Goal: Communication & Community: Share content

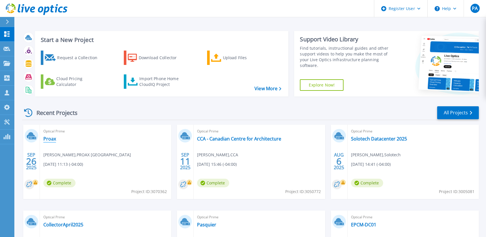
click at [46, 137] on link "Proax" at bounding box center [49, 139] width 13 height 6
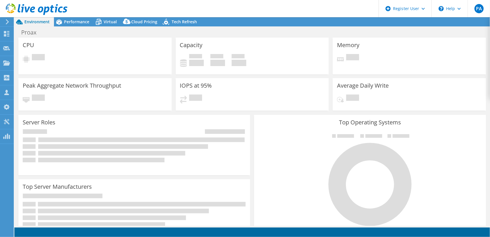
select select "USD"
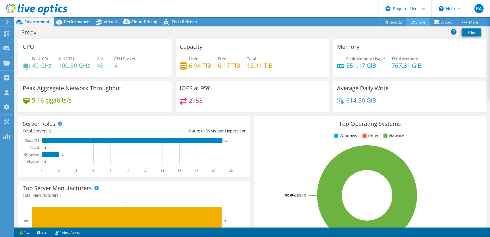
click at [421, 22] on link "Share" at bounding box center [418, 22] width 24 height 9
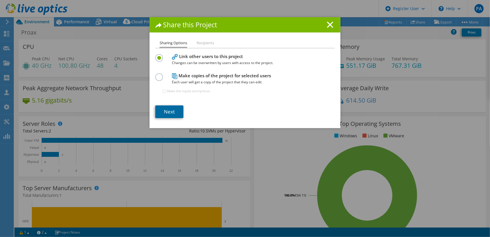
click at [170, 113] on link "Next" at bounding box center [169, 111] width 28 height 13
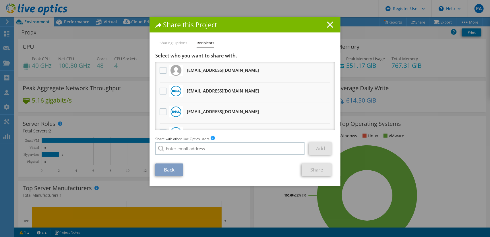
click at [329, 26] on line at bounding box center [330, 25] width 6 height 6
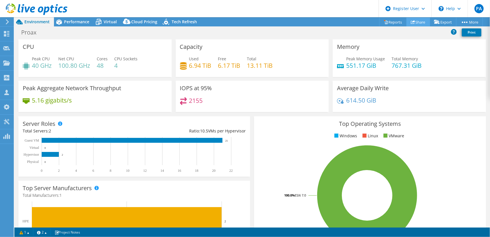
click at [419, 21] on link "Share" at bounding box center [418, 22] width 24 height 9
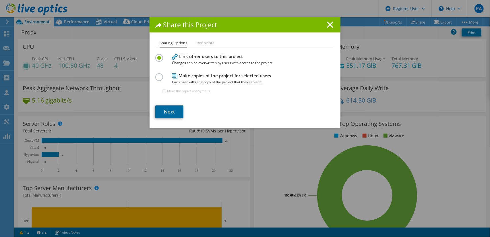
click at [164, 113] on link "Next" at bounding box center [169, 111] width 28 height 13
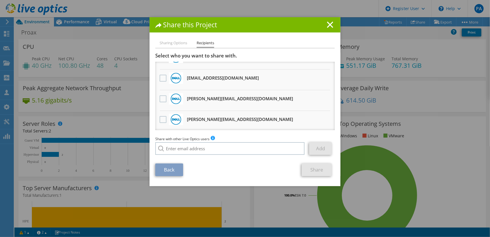
scroll to position [57, 0]
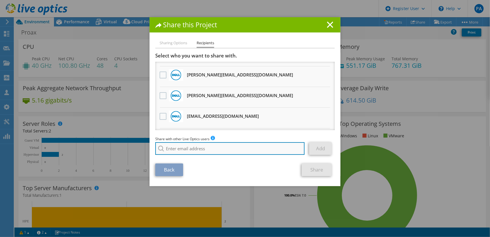
click at [191, 147] on input "search" at bounding box center [229, 148] width 149 height 13
click at [219, 149] on input "search" at bounding box center [229, 148] width 149 height 13
paste input "brad.holloway@quadbridge.com"
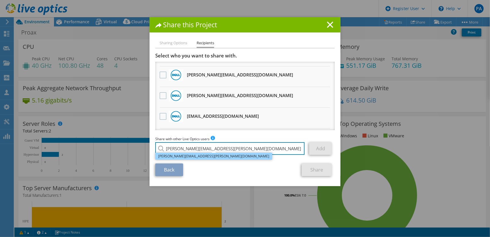
type input "brad.holloway@quadbridge.com"
click at [192, 156] on li "brad.holloway@quadbridge.com" at bounding box center [213, 156] width 117 height 7
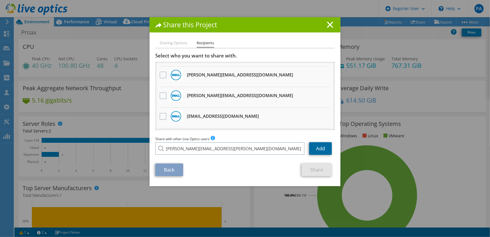
click at [315, 146] on link "Add" at bounding box center [320, 148] width 23 height 13
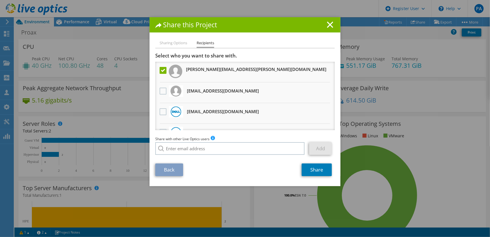
scroll to position [0, 0]
click at [313, 171] on link "Share" at bounding box center [317, 169] width 30 height 13
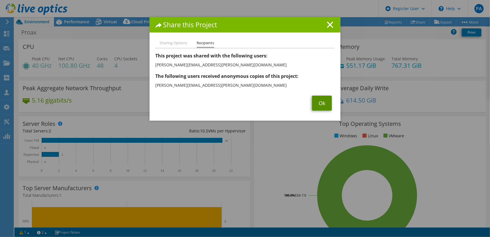
click at [324, 104] on link "Ok" at bounding box center [322, 103] width 20 height 15
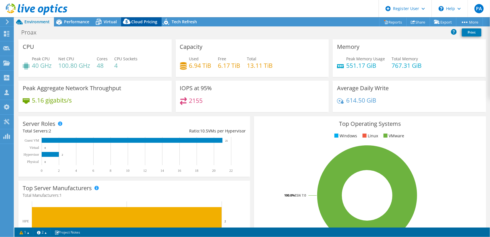
click at [144, 20] on span "Cloud Pricing" at bounding box center [144, 21] width 26 height 5
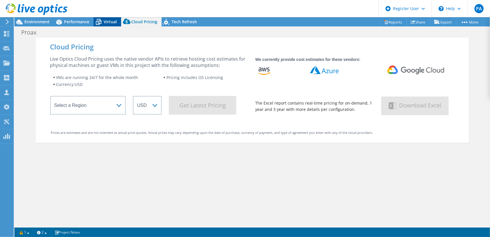
click at [106, 23] on span "Virtual" at bounding box center [110, 21] width 13 height 5
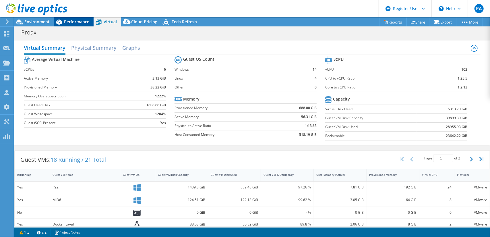
click at [83, 21] on span "Performance" at bounding box center [76, 21] width 25 height 5
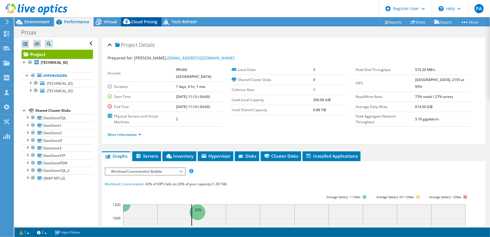
click at [135, 22] on span "Cloud Pricing" at bounding box center [144, 21] width 26 height 5
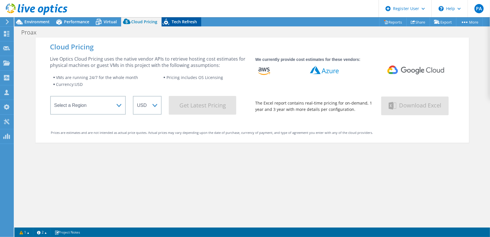
click at [166, 19] on icon at bounding box center [167, 23] width 10 height 12
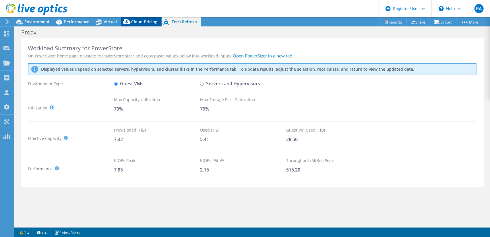
click at [145, 23] on span "Cloud Pricing" at bounding box center [144, 21] width 26 height 5
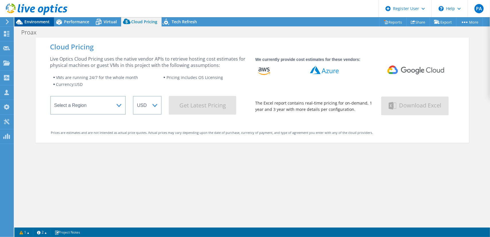
click at [37, 20] on span "Environment" at bounding box center [36, 21] width 25 height 5
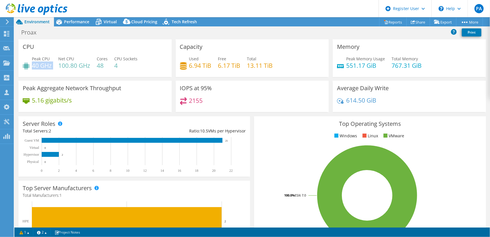
drag, startPoint x: 52, startPoint y: 67, endPoint x: 244, endPoint y: 49, distance: 192.9
click at [33, 67] on div "Peak CPU 40 GHz Net CPU 100.80 GHz Cores 48 CPU Sockets 4" at bounding box center [95, 65] width 145 height 19
click at [82, 20] on span "Performance" at bounding box center [76, 21] width 25 height 5
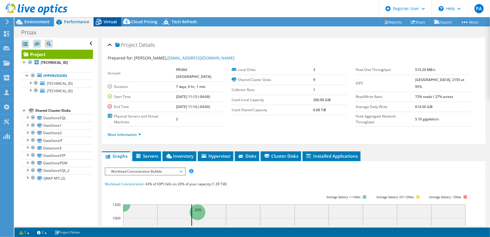
click at [106, 21] on span "Virtual" at bounding box center [110, 21] width 13 height 5
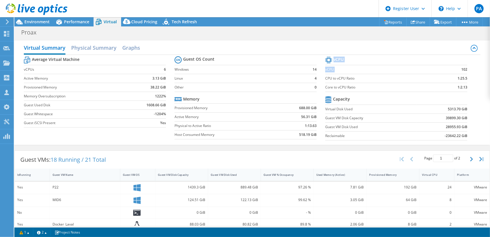
drag, startPoint x: 466, startPoint y: 70, endPoint x: 457, endPoint y: 71, distance: 8.4
click at [457, 71] on section "vCPU vCPU 102 CPU to vCPU Ratio 1:25.5 Core to vCPU Ratio 1:2.13 Capacity Virtu…" at bounding box center [400, 99] width 151 height 88
click at [464, 71] on section "vCPU vCPU 102 CPU to vCPU Ratio 1:25.5 Core to vCPU Ratio 1:2.13 Capacity Virtu…" at bounding box center [400, 99] width 151 height 88
drag, startPoint x: 464, startPoint y: 69, endPoint x: 458, endPoint y: 69, distance: 5.5
click at [458, 69] on section "vCPU vCPU 102 CPU to vCPU Ratio 1:25.5 Core to vCPU Ratio 1:2.13 Capacity Virtu…" at bounding box center [400, 99] width 151 height 88
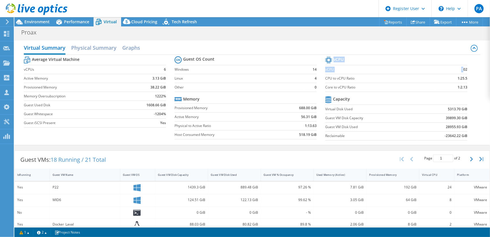
click at [463, 68] on section "vCPU vCPU 102 CPU to vCPU Ratio 1:25.5 Core to vCPU Ratio 1:2.13 Capacity Virtu…" at bounding box center [400, 99] width 151 height 88
click at [107, 49] on h2 "Physical Summary" at bounding box center [93, 48] width 45 height 13
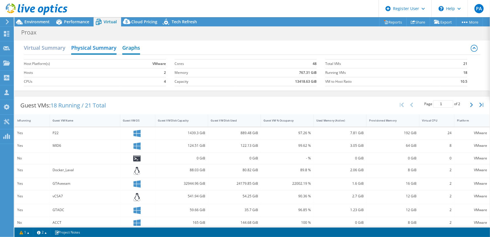
click at [137, 43] on h2 "Graphs" at bounding box center [131, 48] width 18 height 13
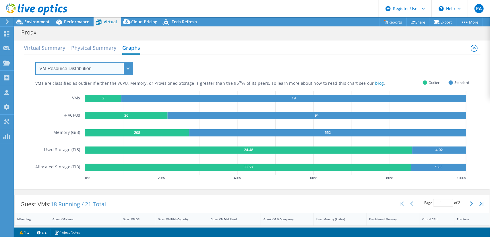
click at [129, 73] on select "VM Resource Distribution Provisioning Contrast Over Provisioning" at bounding box center [84, 68] width 98 height 13
select select "Over Provisioning"
click at [35, 62] on select "VM Resource Distribution Provisioning Contrast Over Provisioning" at bounding box center [84, 68] width 98 height 13
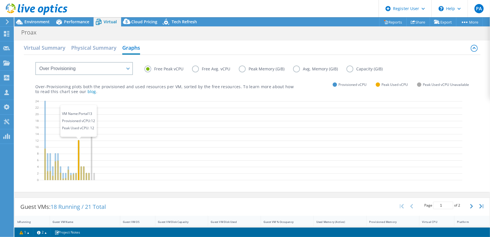
click at [78, 143] on icon at bounding box center [78, 160] width 1 height 40
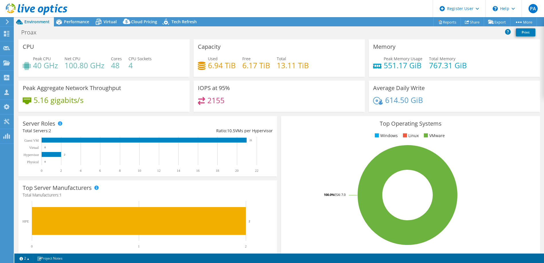
select select "USD"
